Goal: Task Accomplishment & Management: Complete application form

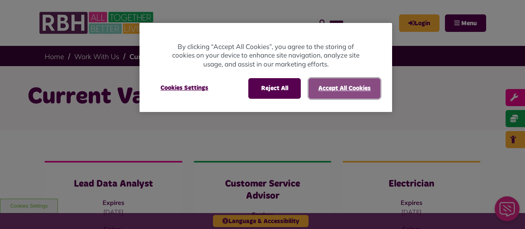
click at [347, 88] on button "Accept All Cookies" at bounding box center [344, 88] width 72 height 20
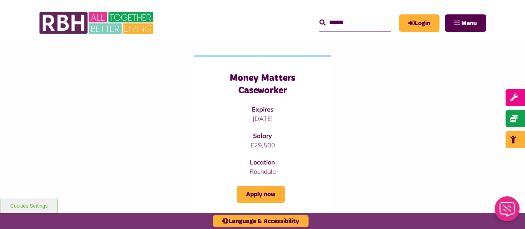
scroll to position [280, 0]
click at [267, 191] on link "Apply now" at bounding box center [261, 194] width 48 height 17
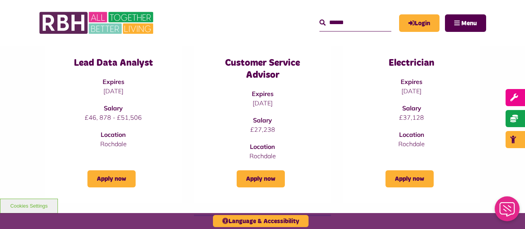
scroll to position [124, 0]
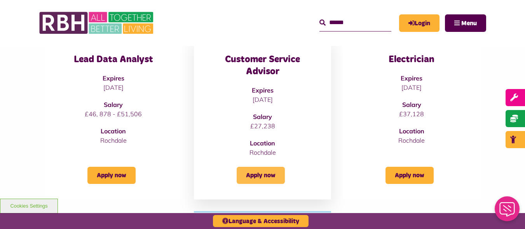
click at [266, 171] on link "Apply now" at bounding box center [261, 175] width 48 height 17
